Goal: Task Accomplishment & Management: Manage account settings

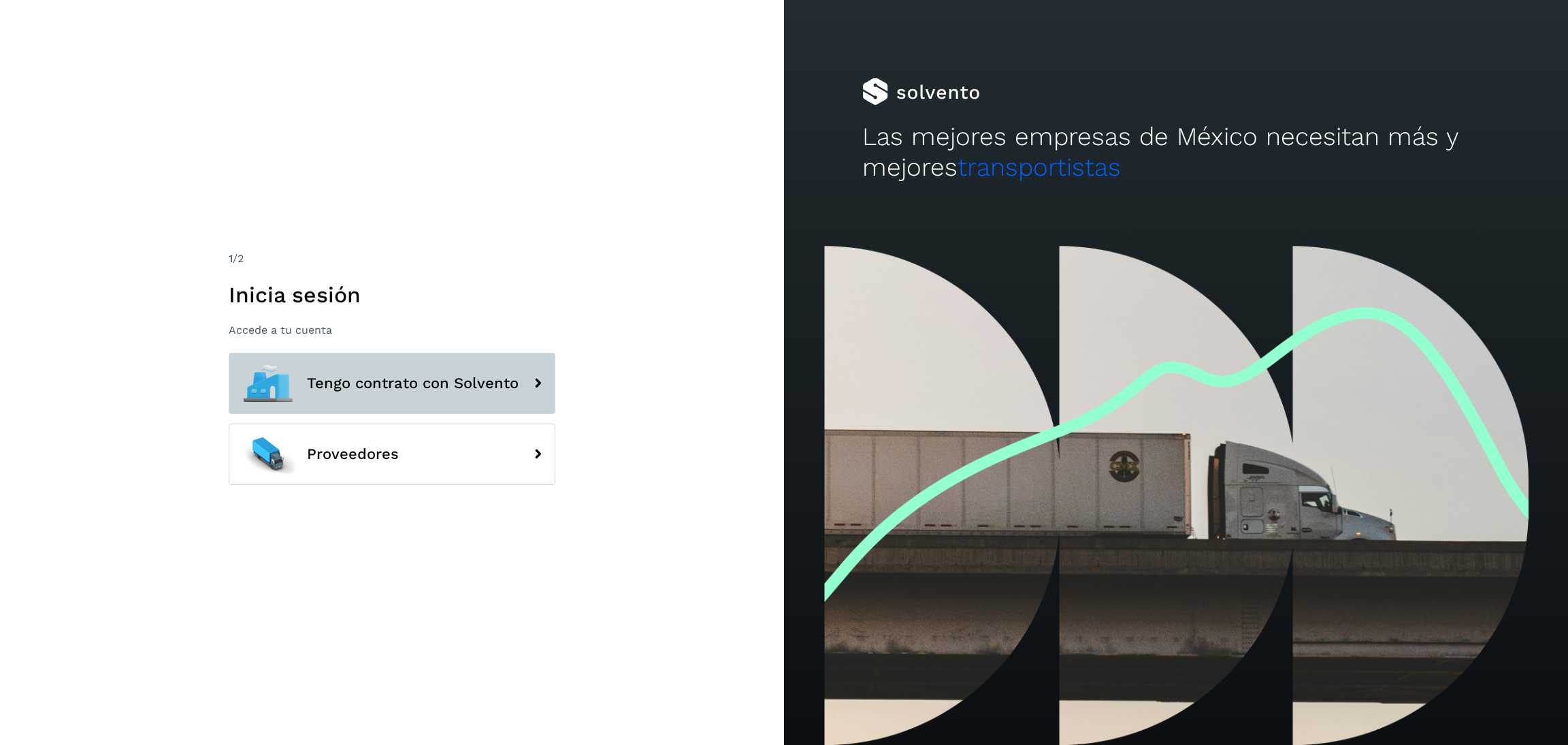
click at [485, 394] on button "Tengo contrato con Solvento" at bounding box center [392, 383] width 327 height 61
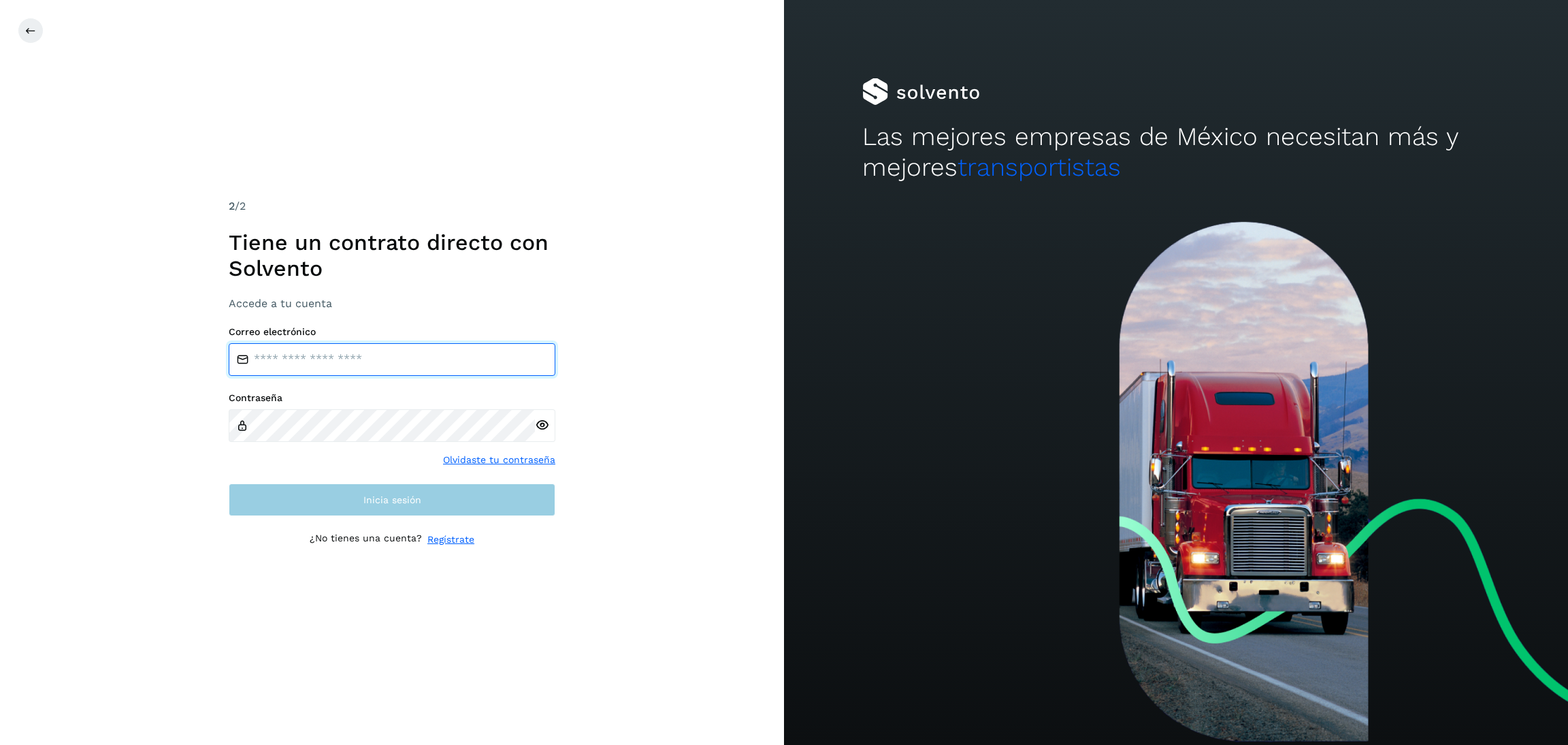
type input "**********"
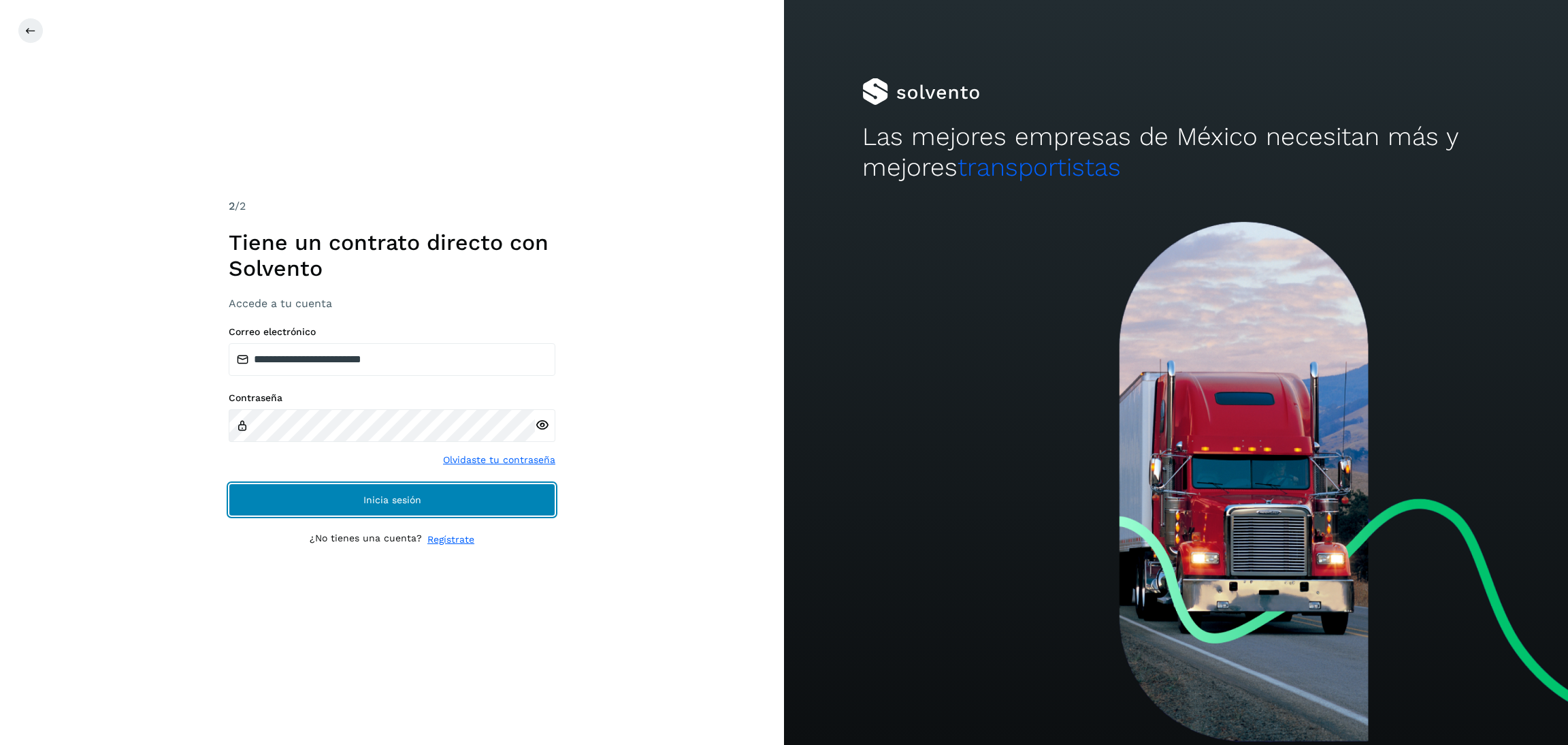
click at [415, 504] on span "Inicia sesión" at bounding box center [392, 500] width 58 height 10
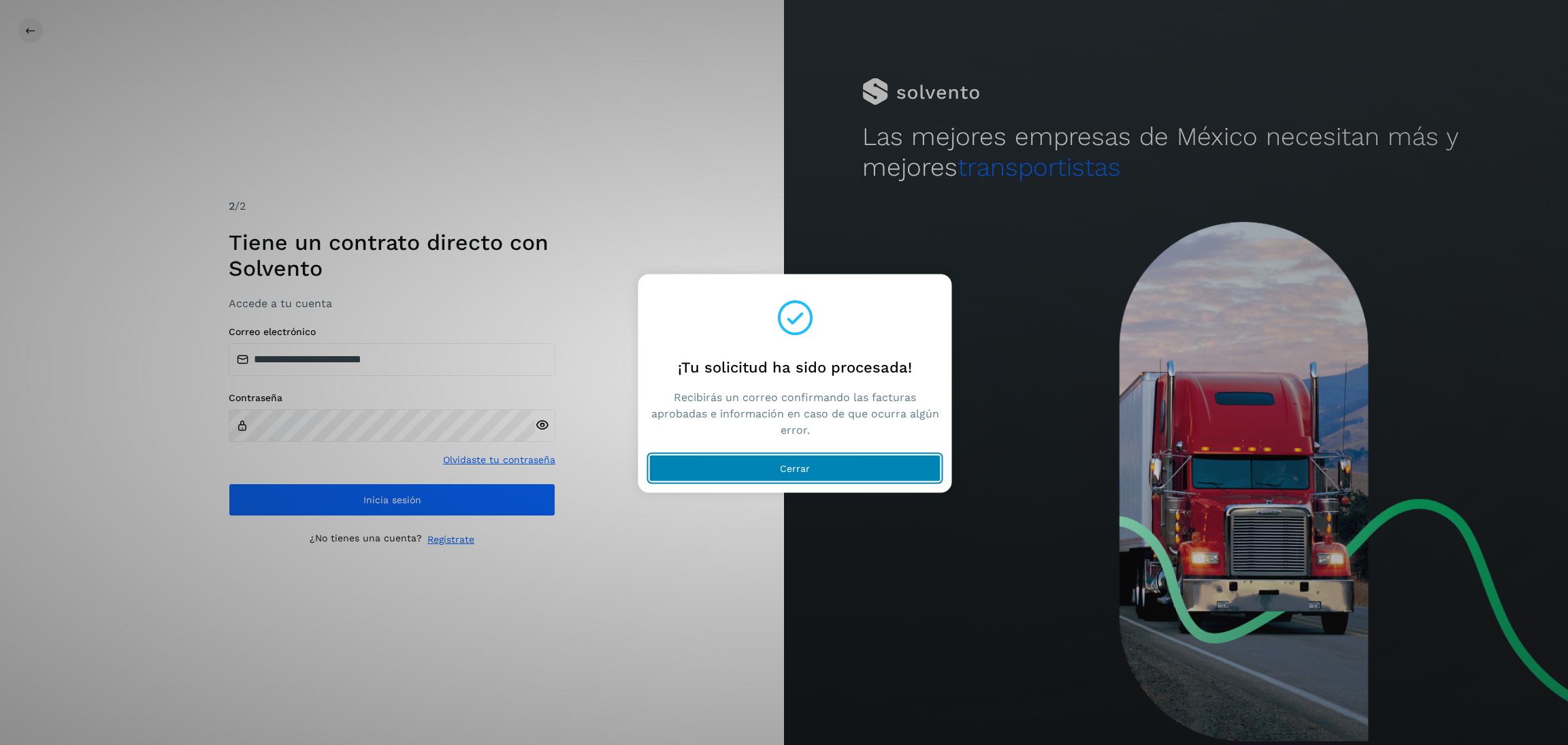
click at [688, 461] on button "Cerrar" at bounding box center [796, 468] width 292 height 27
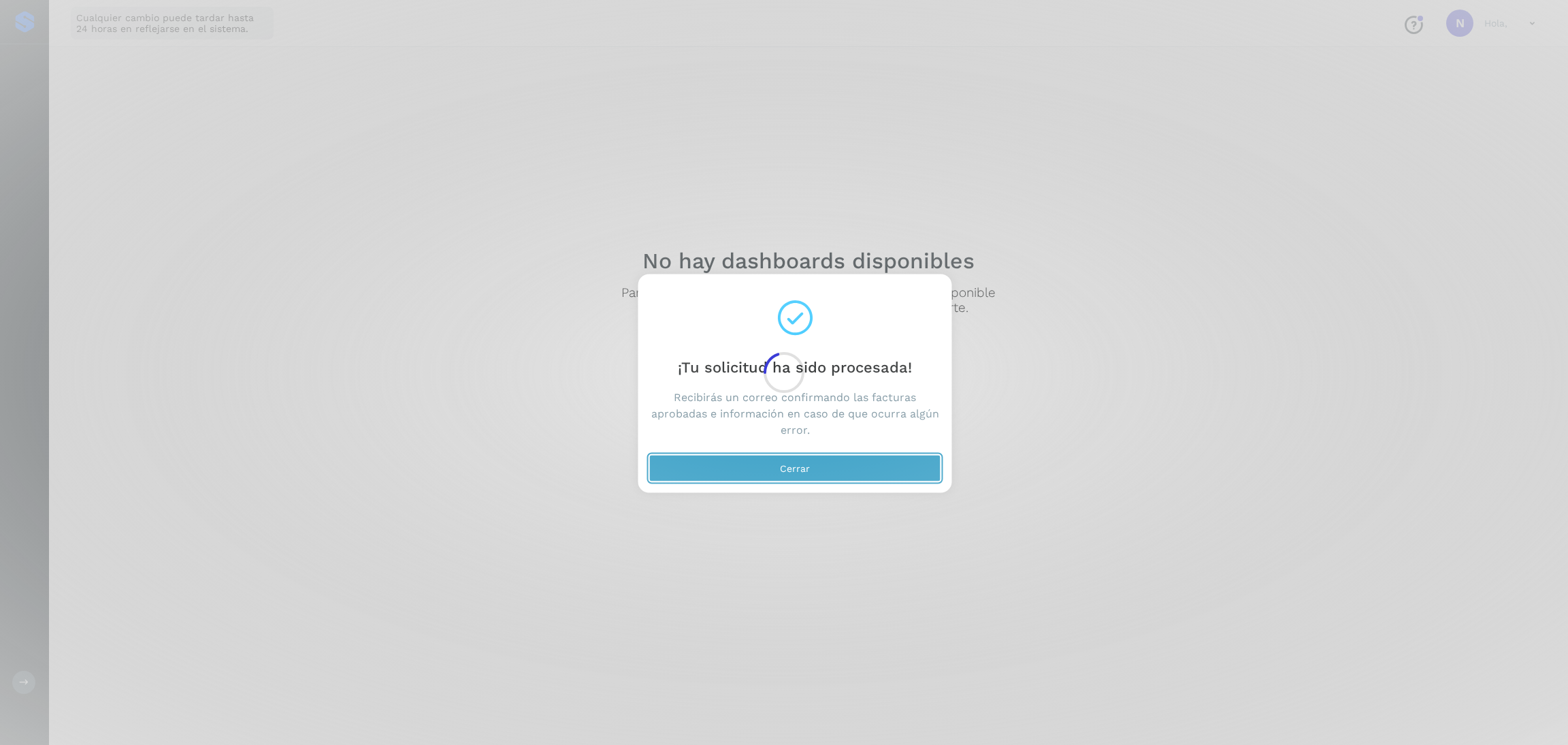
click at [814, 469] on button "Cerrar" at bounding box center [796, 468] width 292 height 27
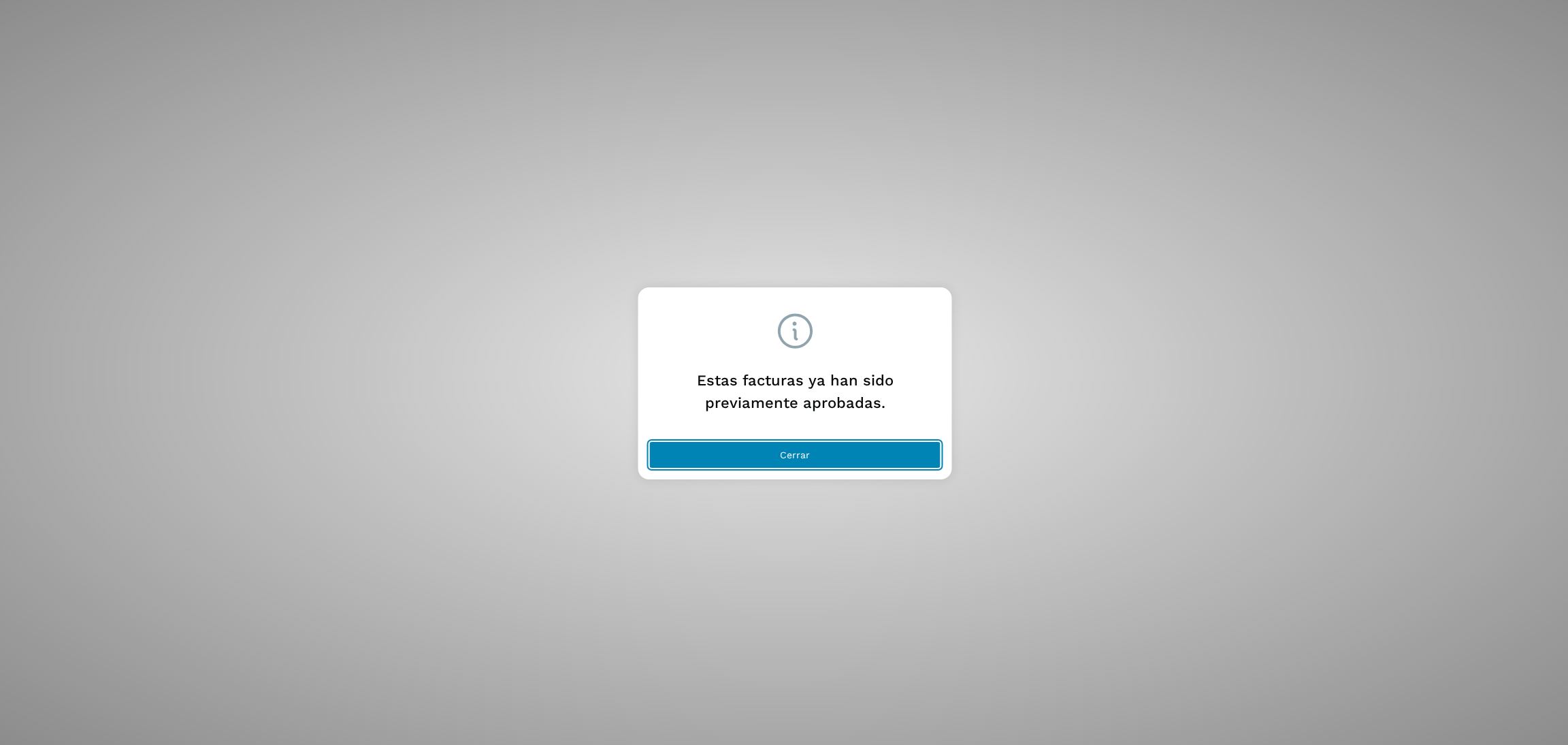
click at [763, 459] on button "Cerrar" at bounding box center [796, 455] width 292 height 27
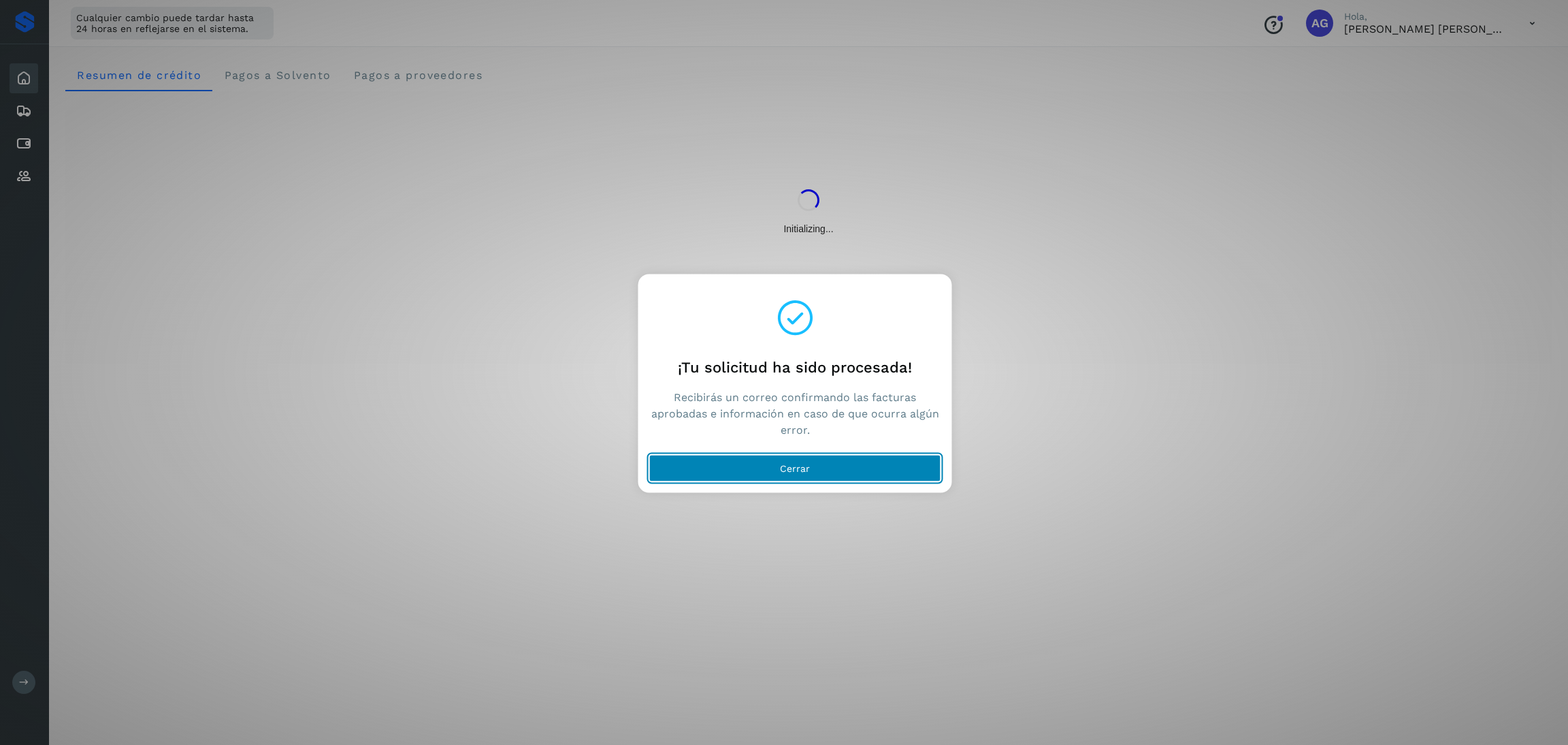
click at [726, 476] on button "Cerrar" at bounding box center [796, 468] width 292 height 27
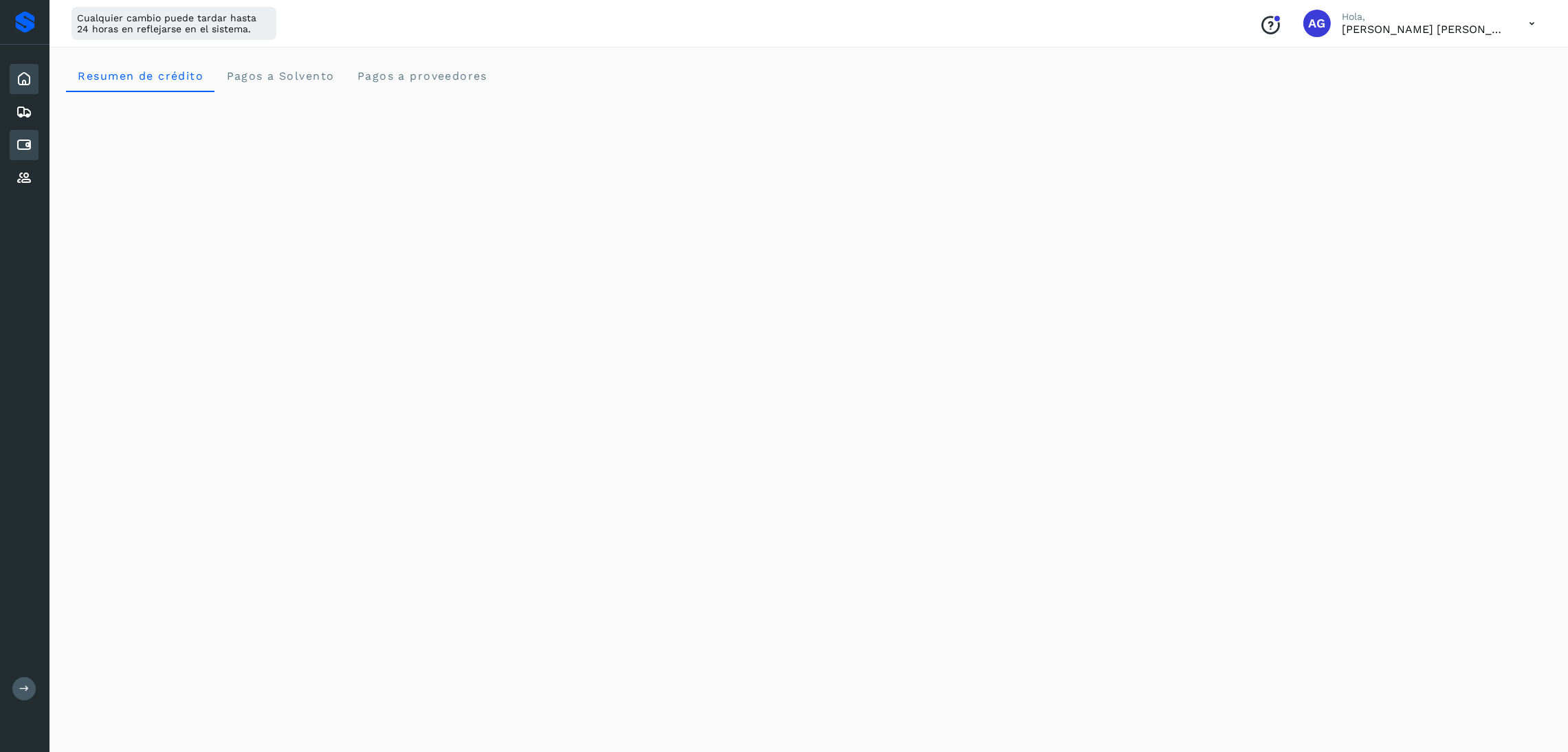
click at [28, 145] on icon at bounding box center [24, 145] width 17 height 17
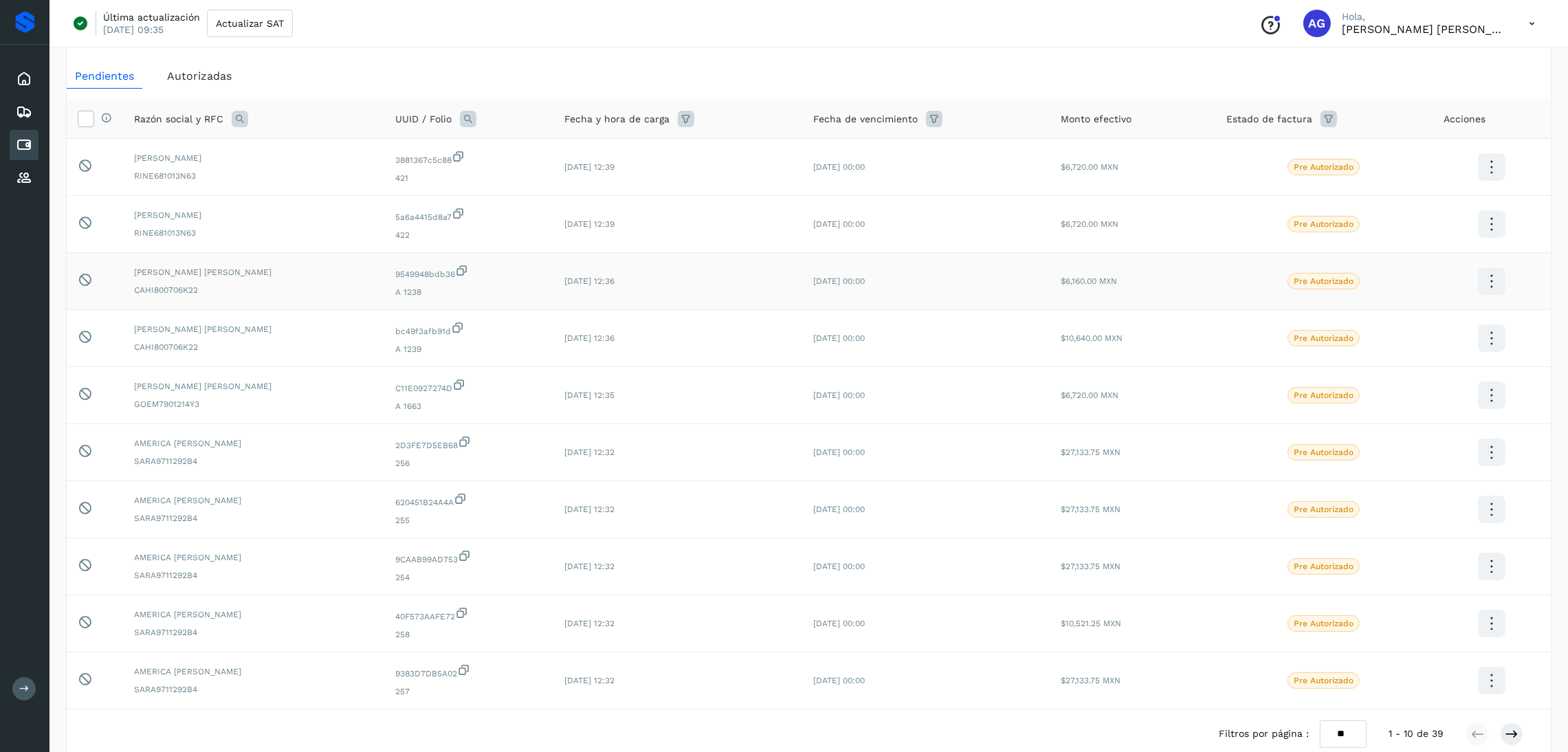
scroll to position [103, 0]
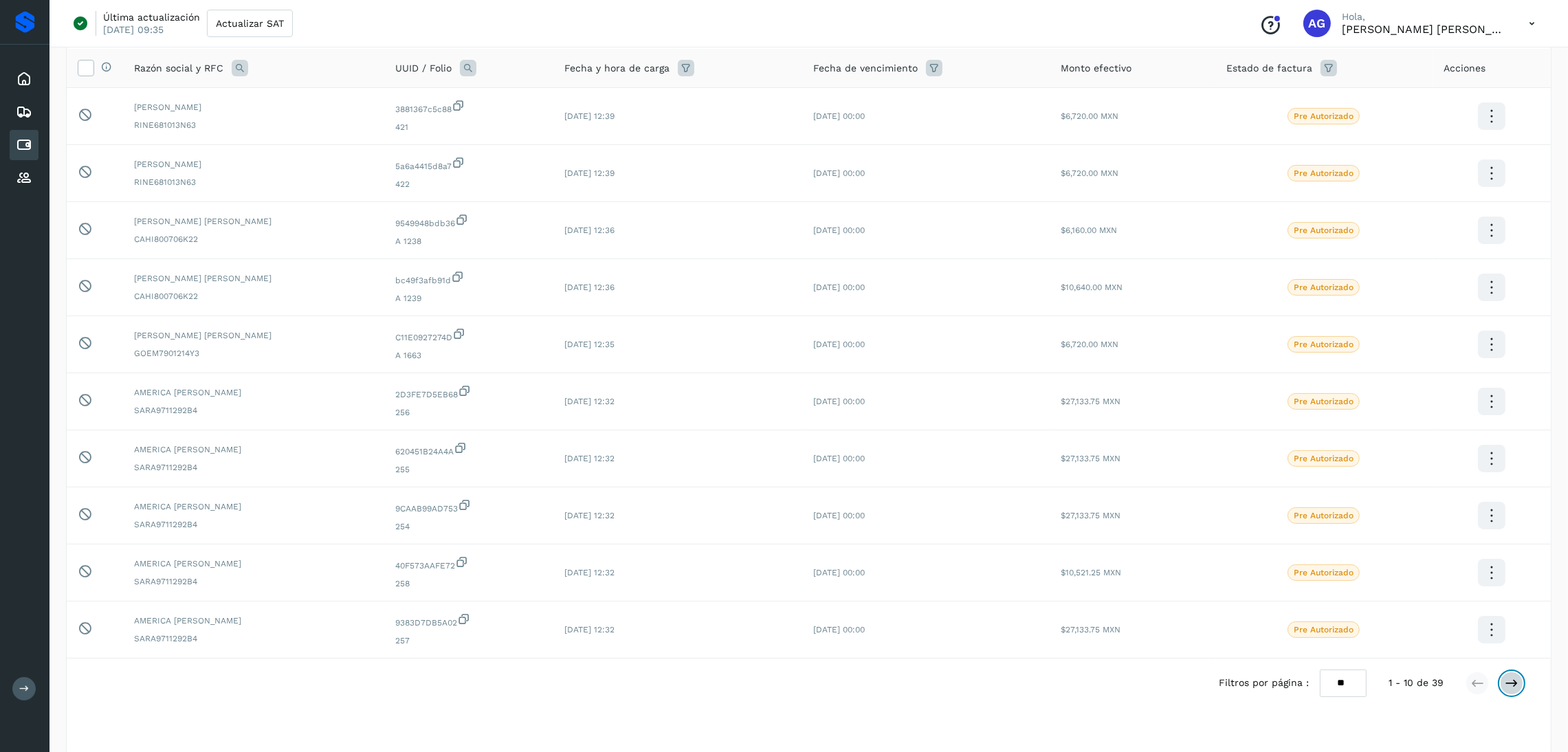
click at [1510, 686] on icon at bounding box center [1512, 684] width 14 height 14
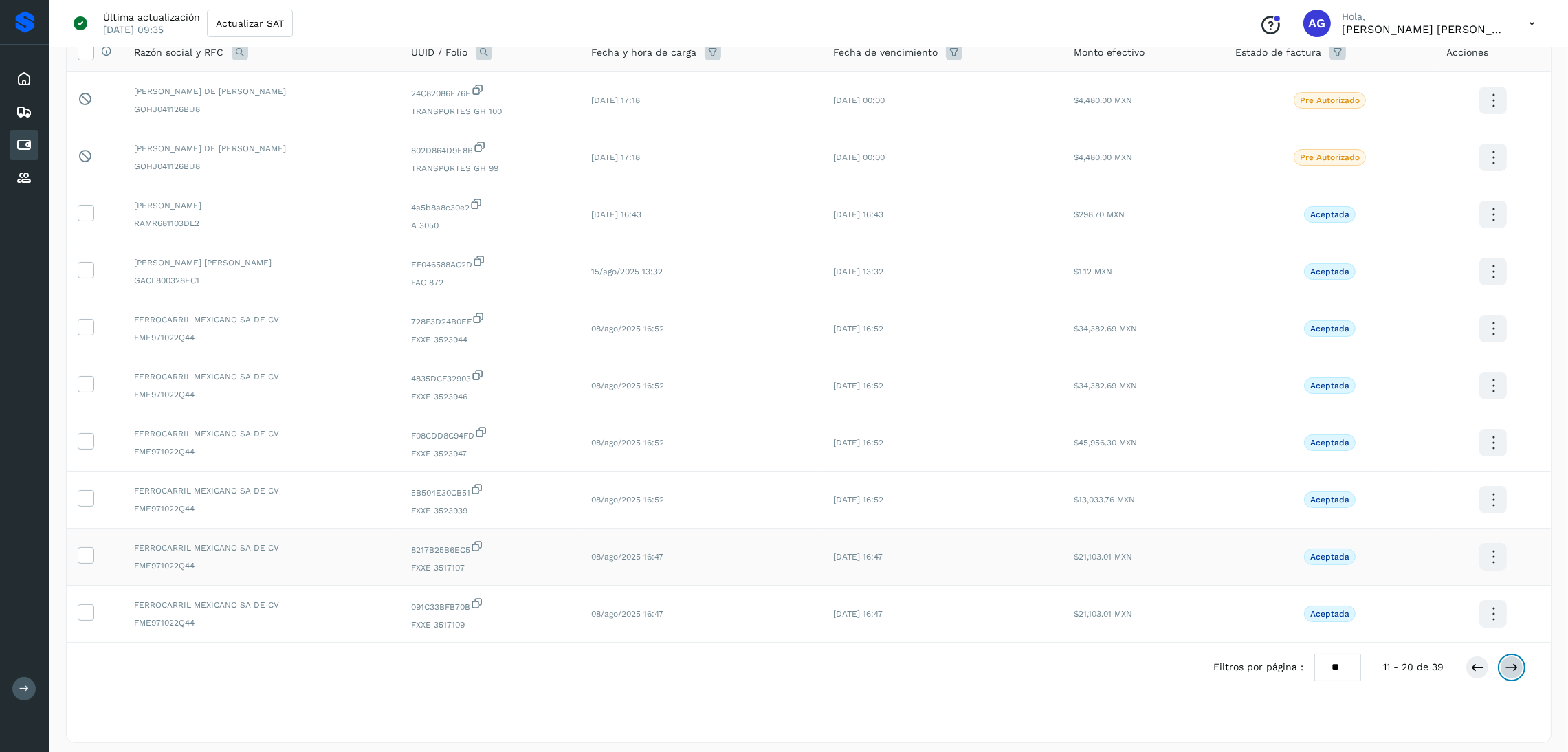
scroll to position [129, 0]
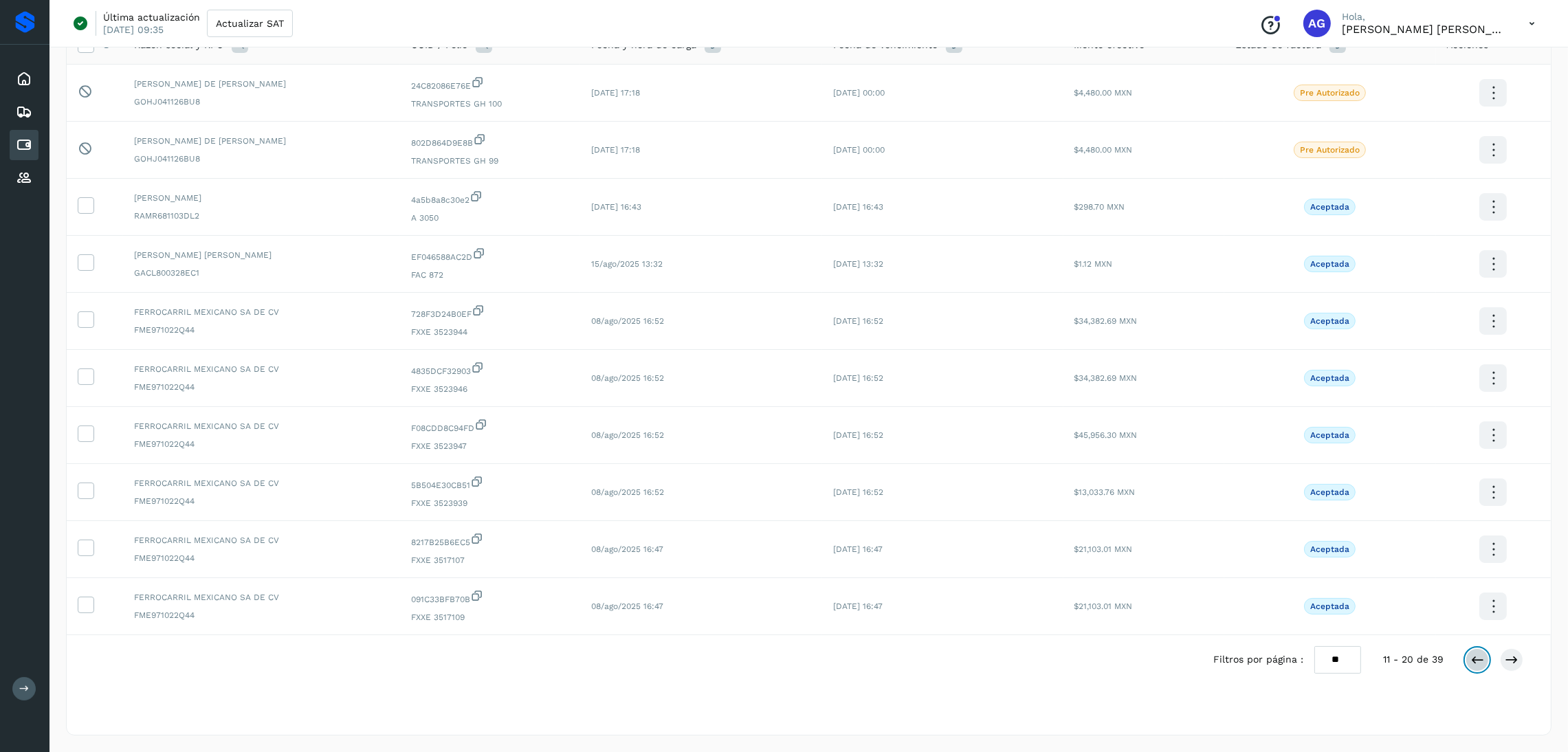
click at [1475, 663] on icon at bounding box center [1478, 660] width 14 height 14
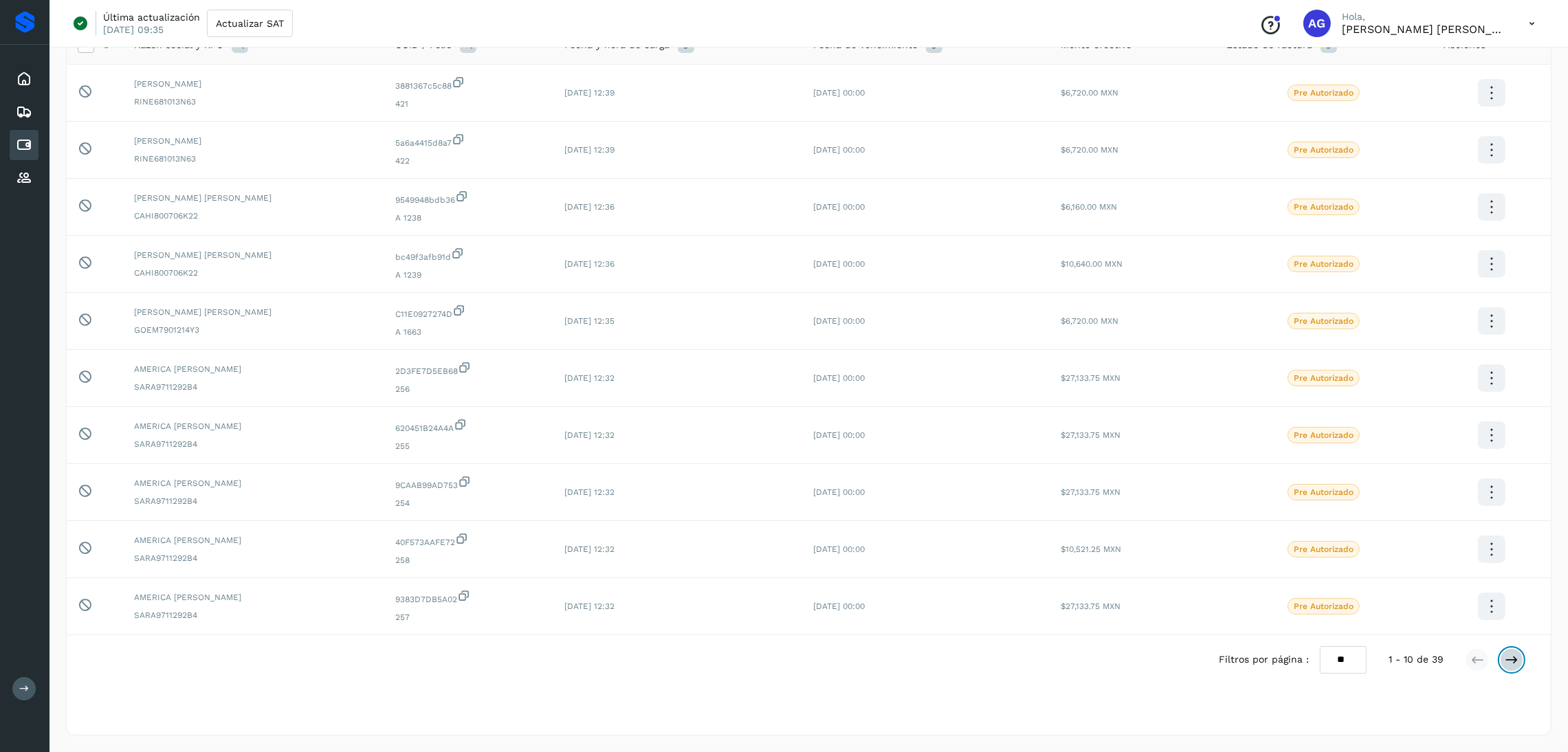
click at [1501, 660] on button at bounding box center [1512, 660] width 24 height 24
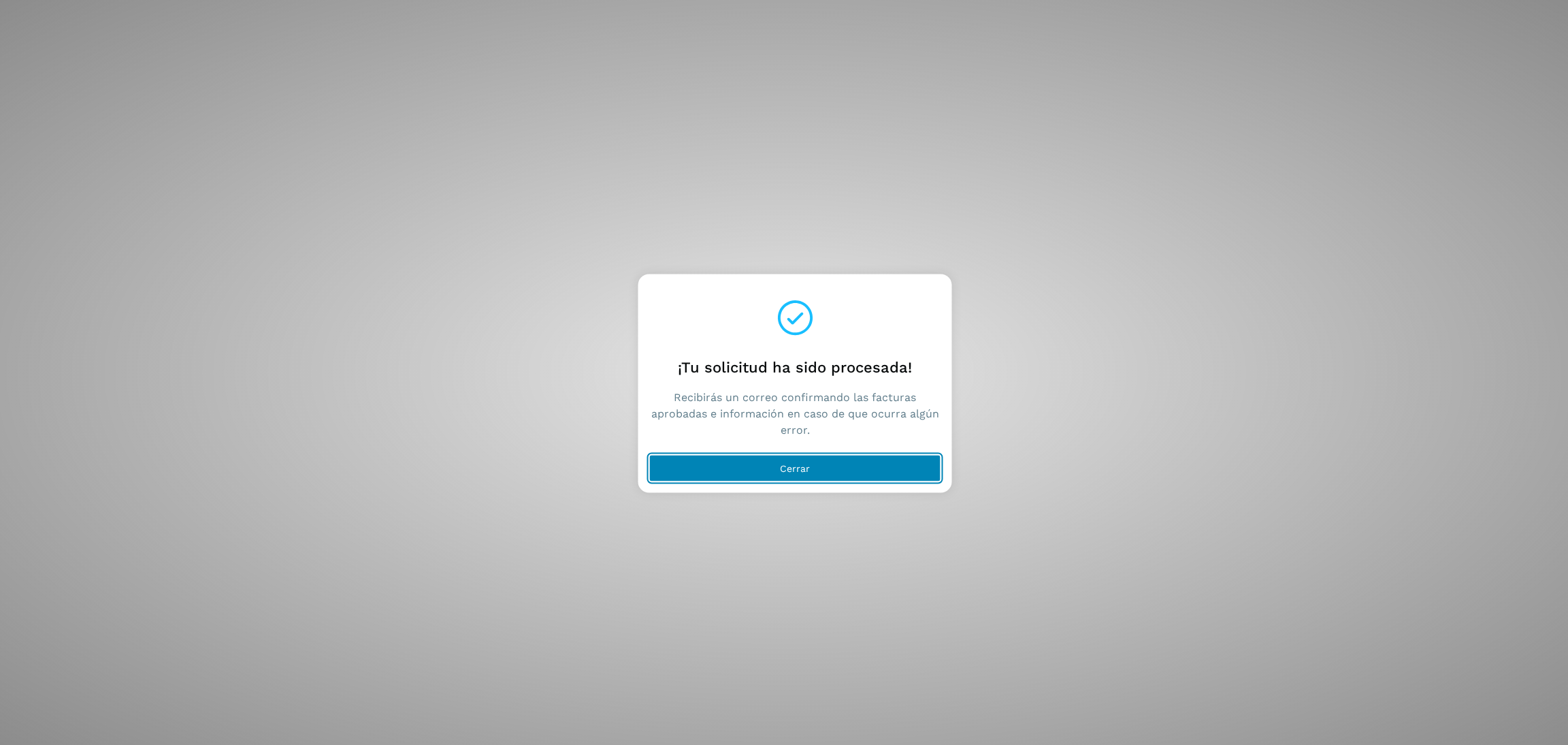
click at [804, 474] on button "Cerrar" at bounding box center [796, 468] width 292 height 27
